Goal: Task Accomplishment & Management: Use online tool/utility

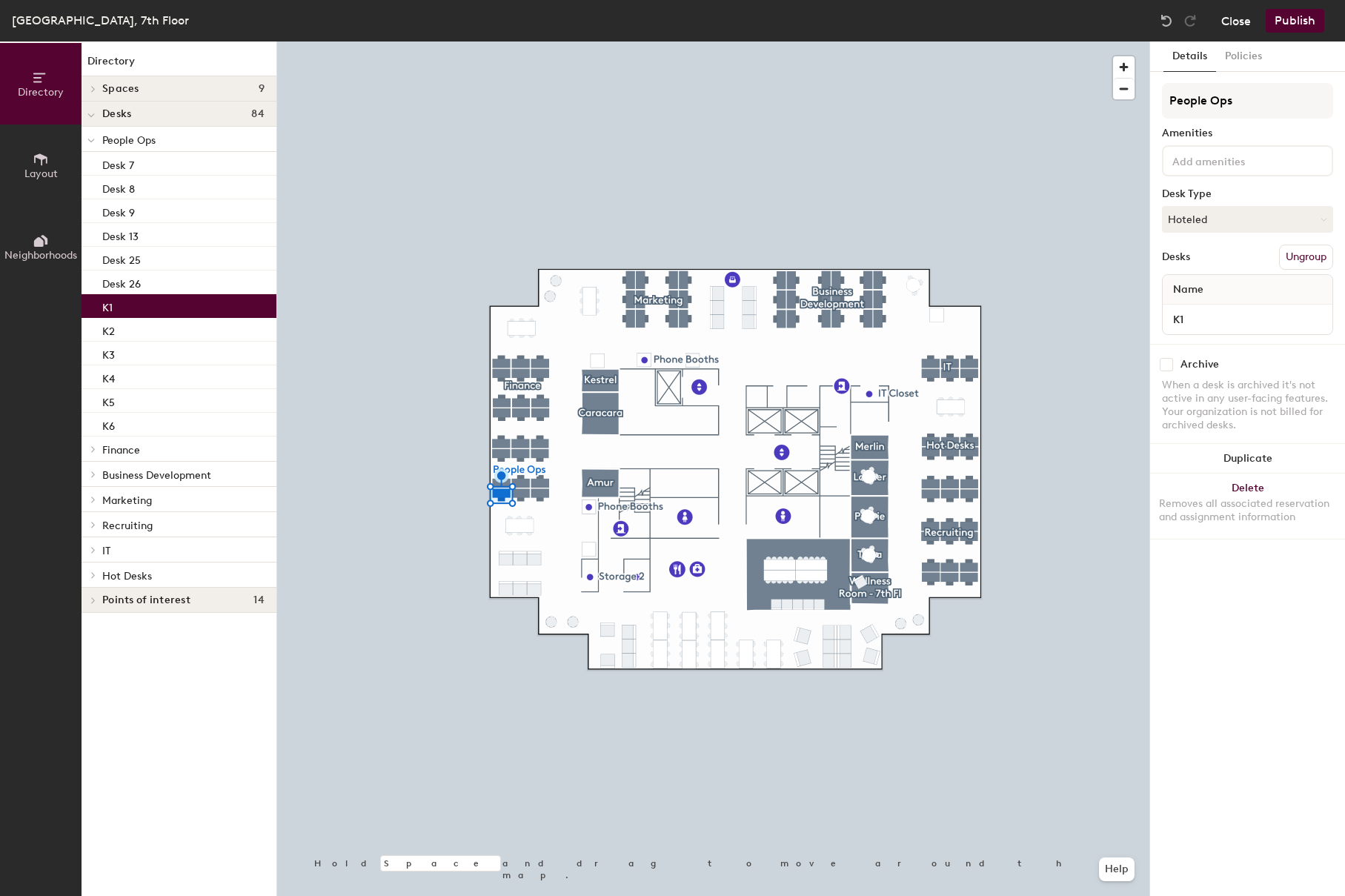
click at [1229, 21] on button "Close" at bounding box center [1236, 21] width 30 height 24
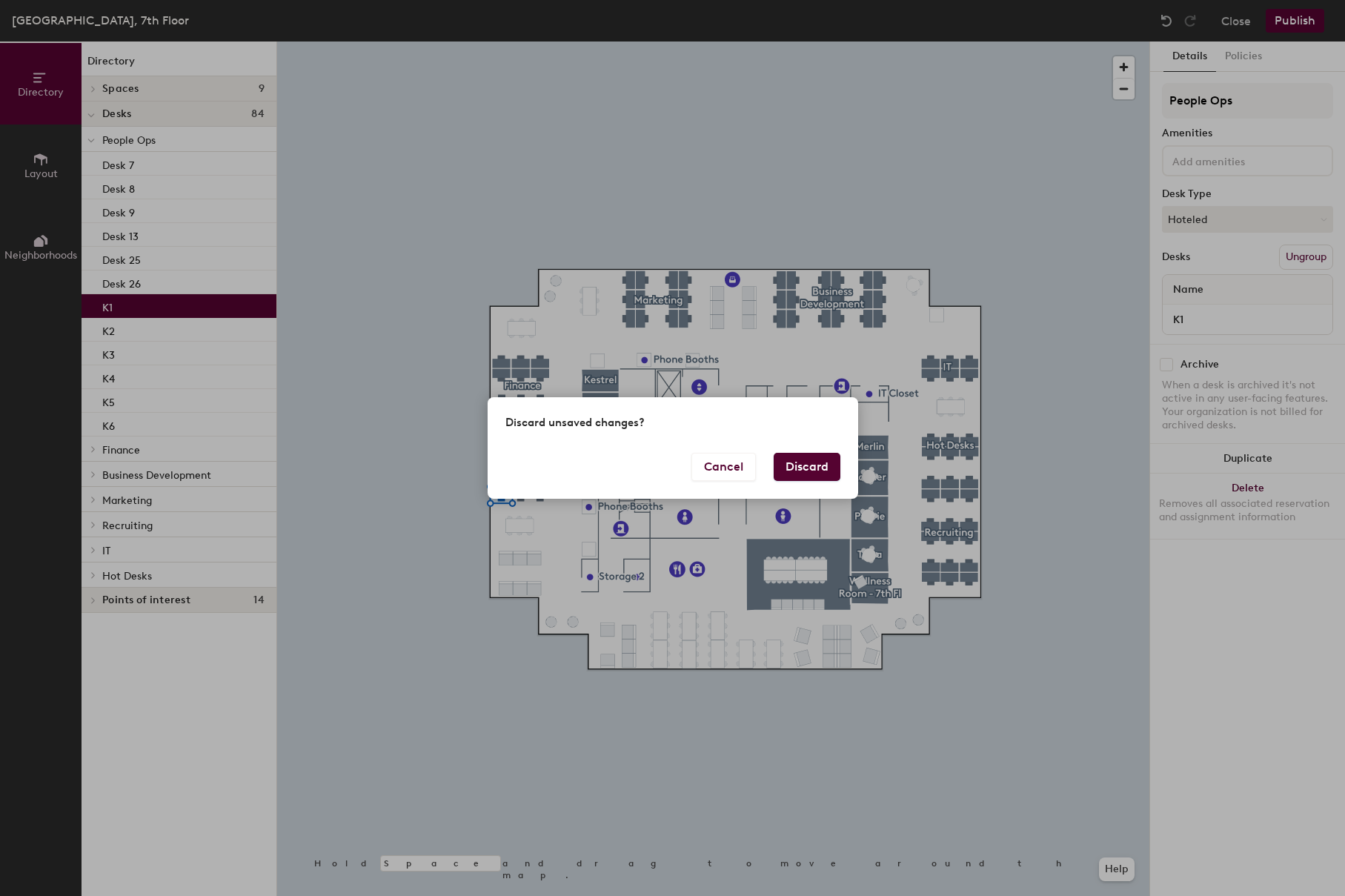
click at [810, 473] on button "Discard" at bounding box center [807, 467] width 67 height 28
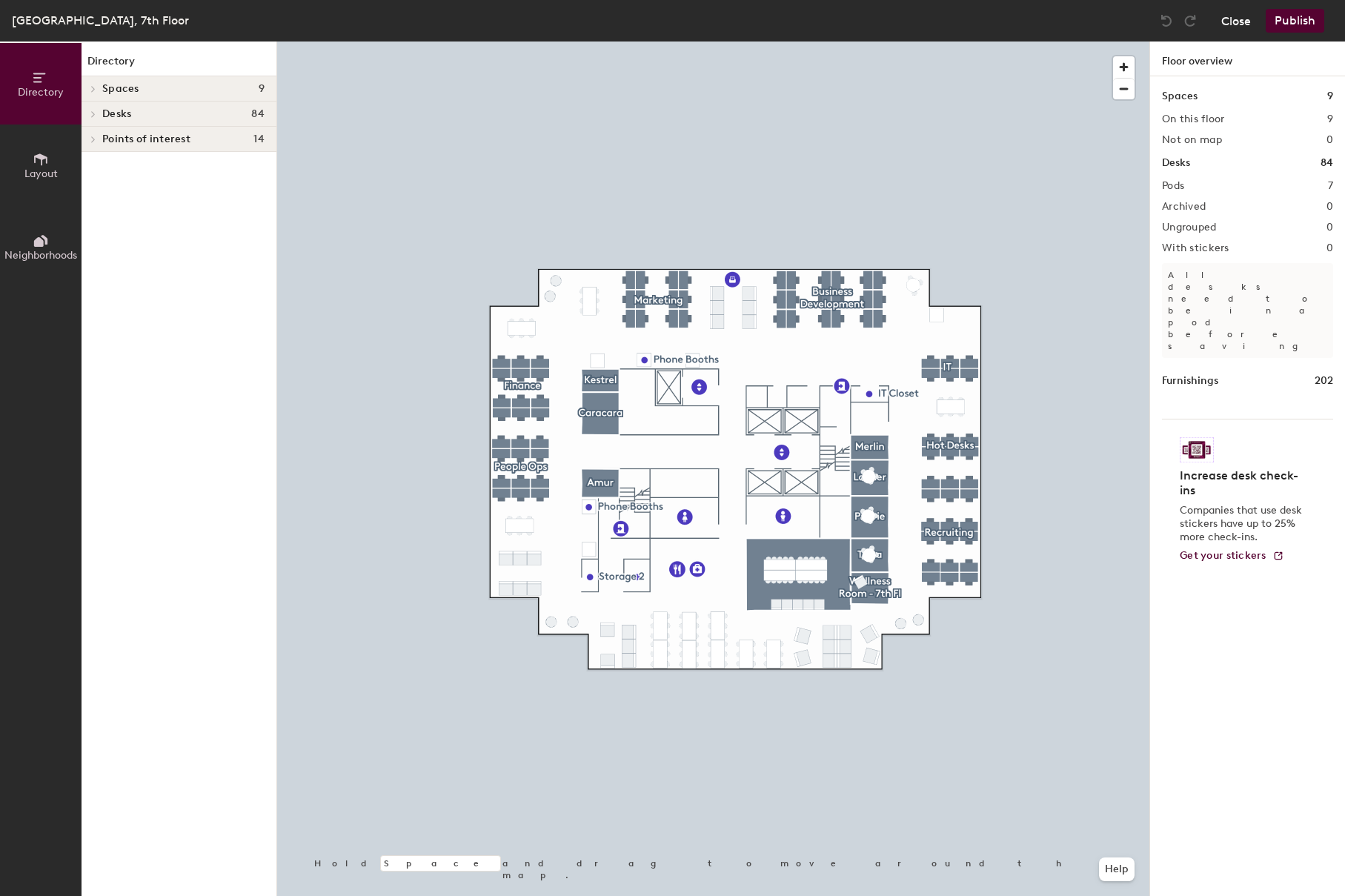
click at [1242, 15] on button "Close" at bounding box center [1236, 21] width 30 height 24
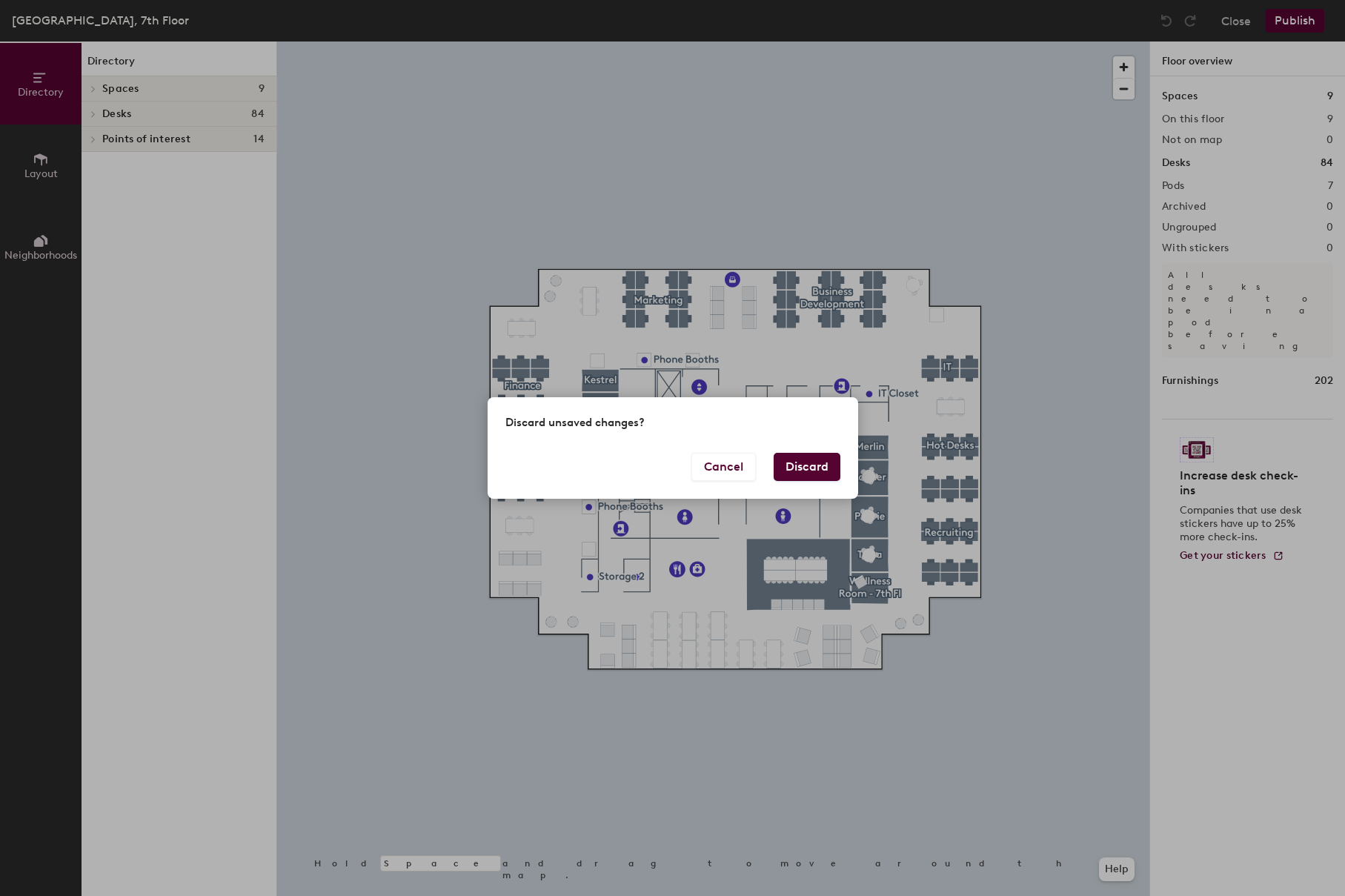
click at [811, 457] on button "Discard" at bounding box center [807, 467] width 67 height 28
